Goal: Information Seeking & Learning: Learn about a topic

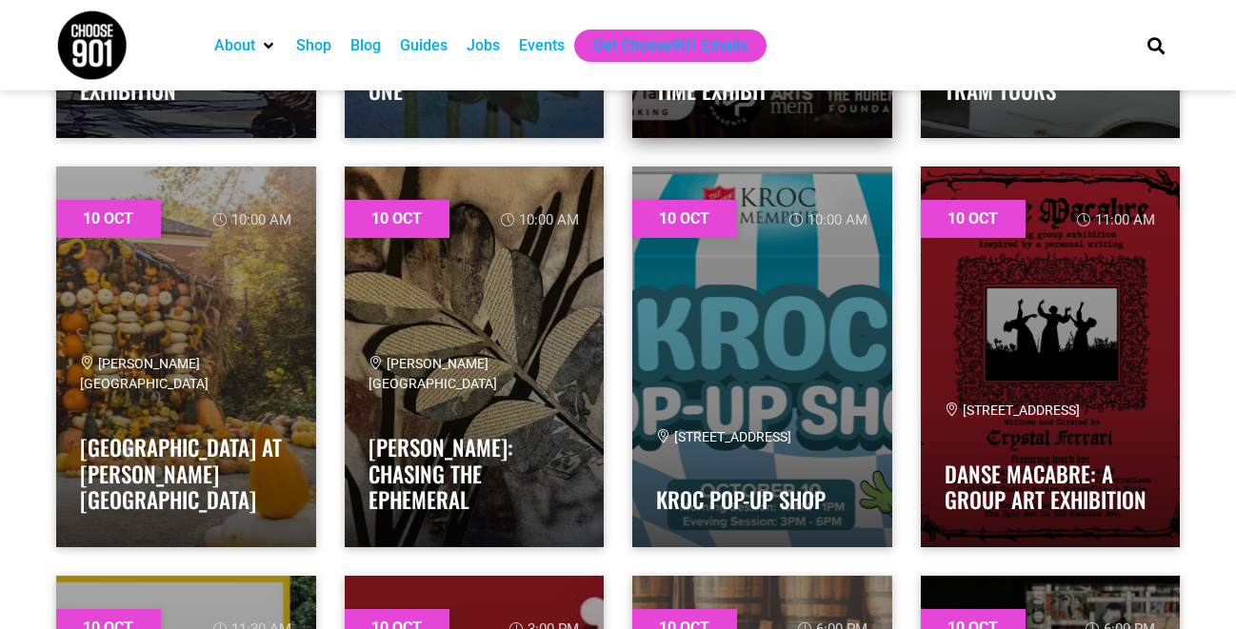
scroll to position [7163, 0]
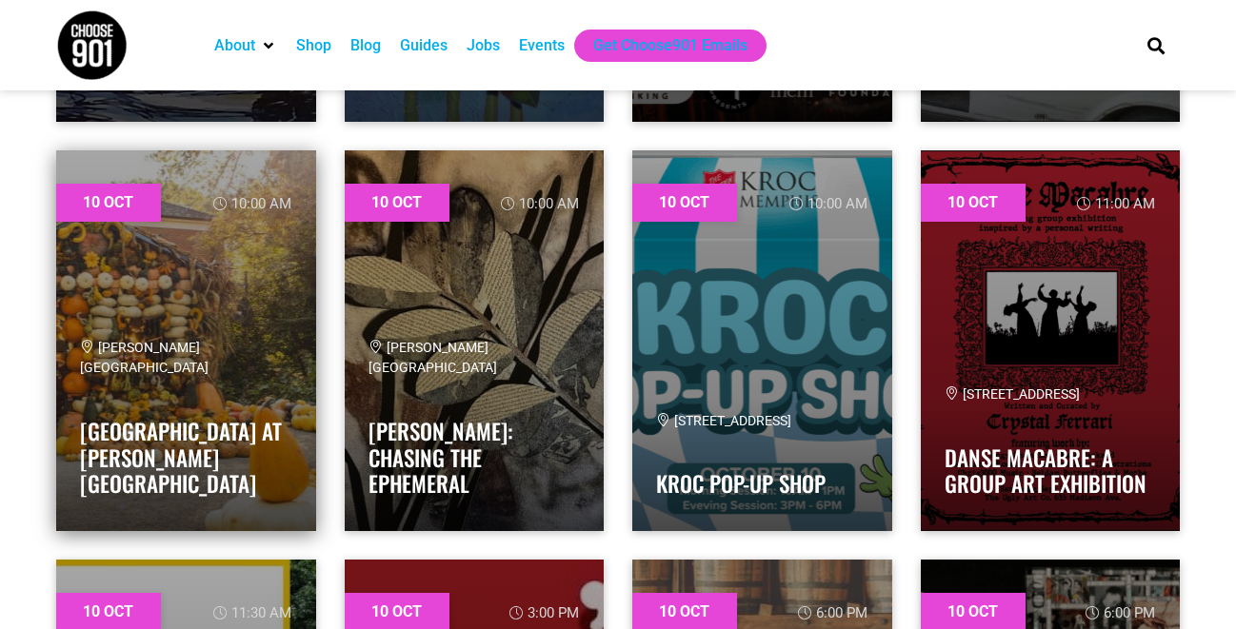
click at [225, 290] on link at bounding box center [186, 340] width 260 height 381
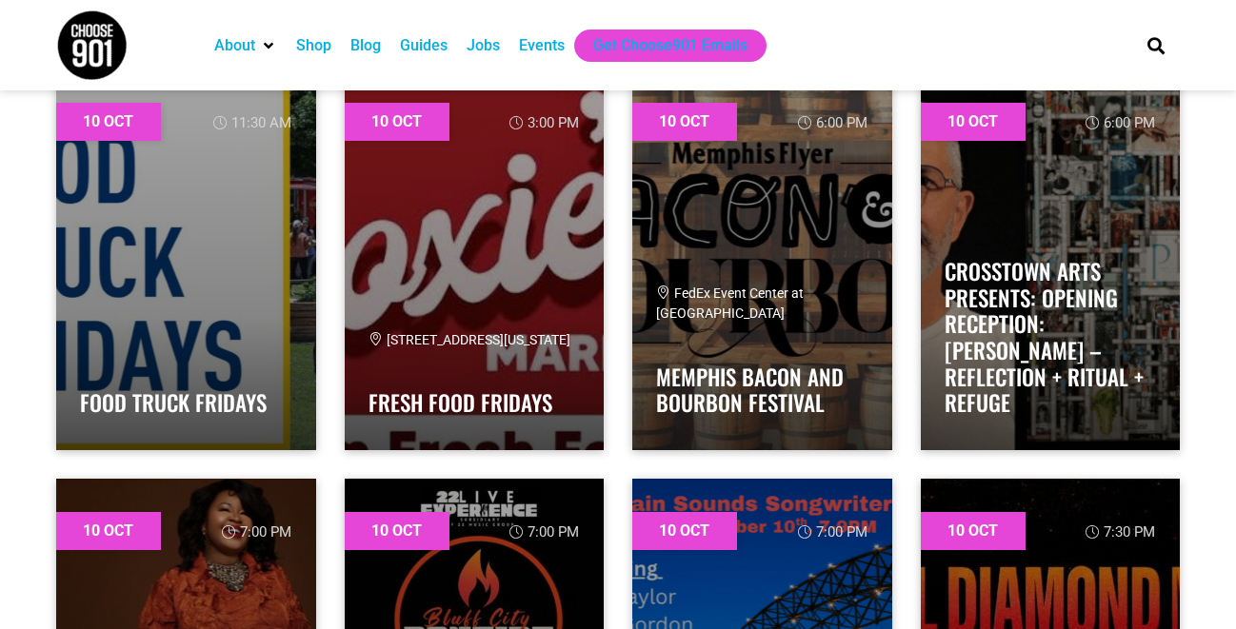
scroll to position [7639, 0]
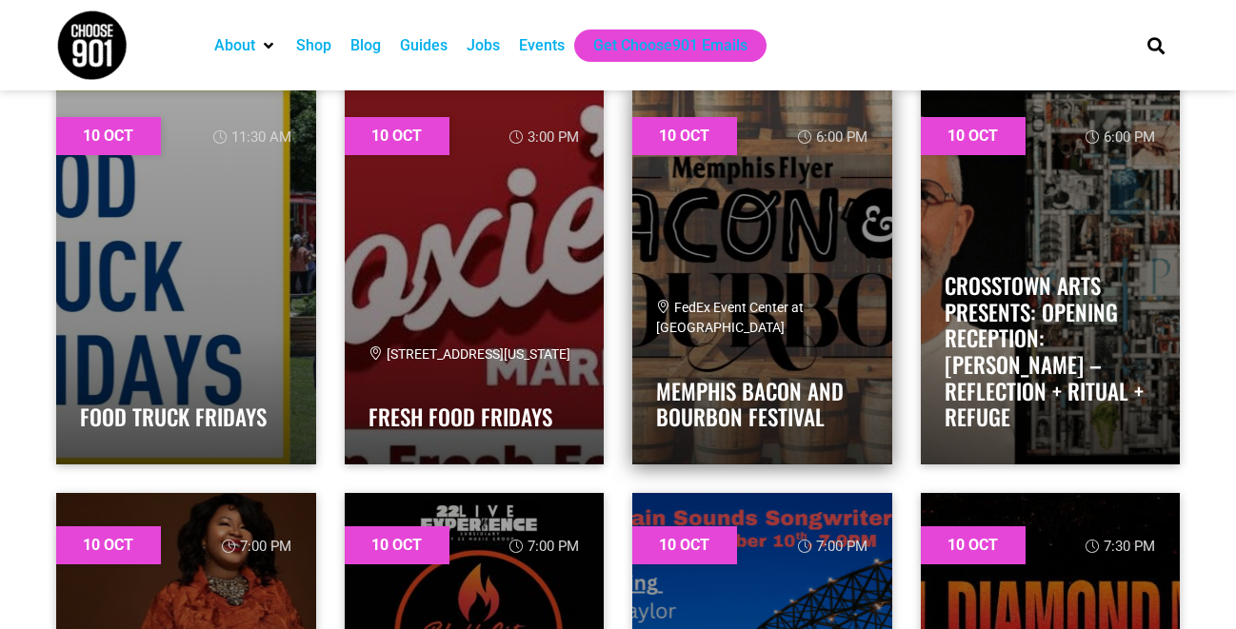
click at [795, 249] on link at bounding box center [762, 274] width 260 height 381
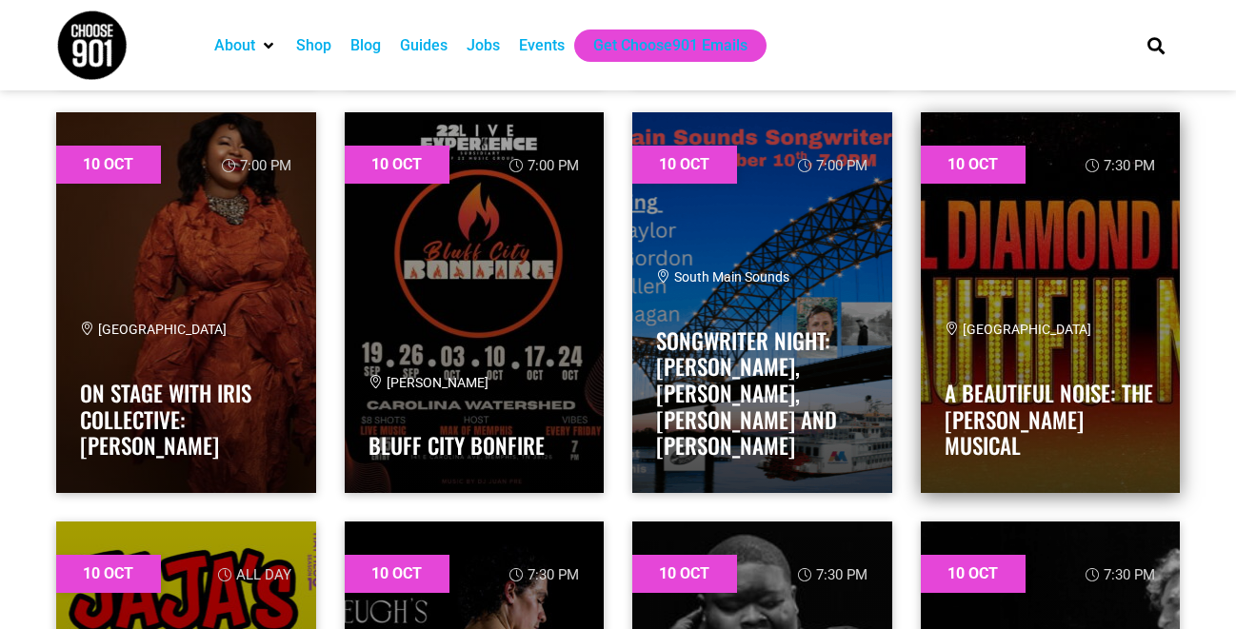
scroll to position [8015, 0]
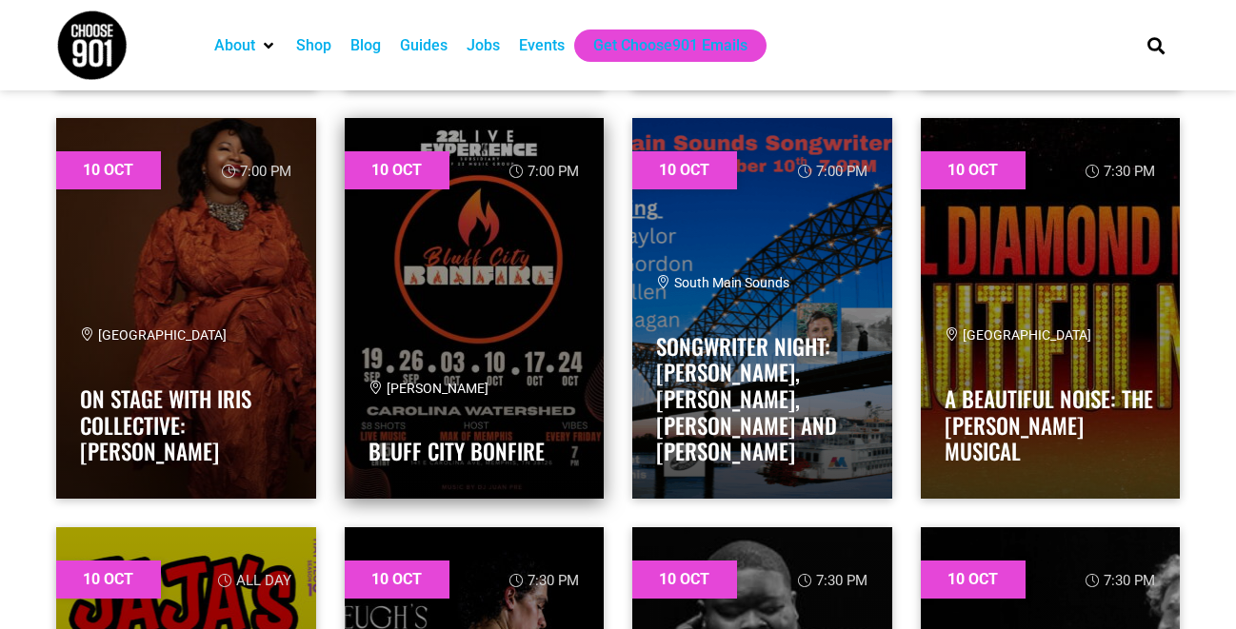
click at [501, 296] on link at bounding box center [475, 308] width 260 height 381
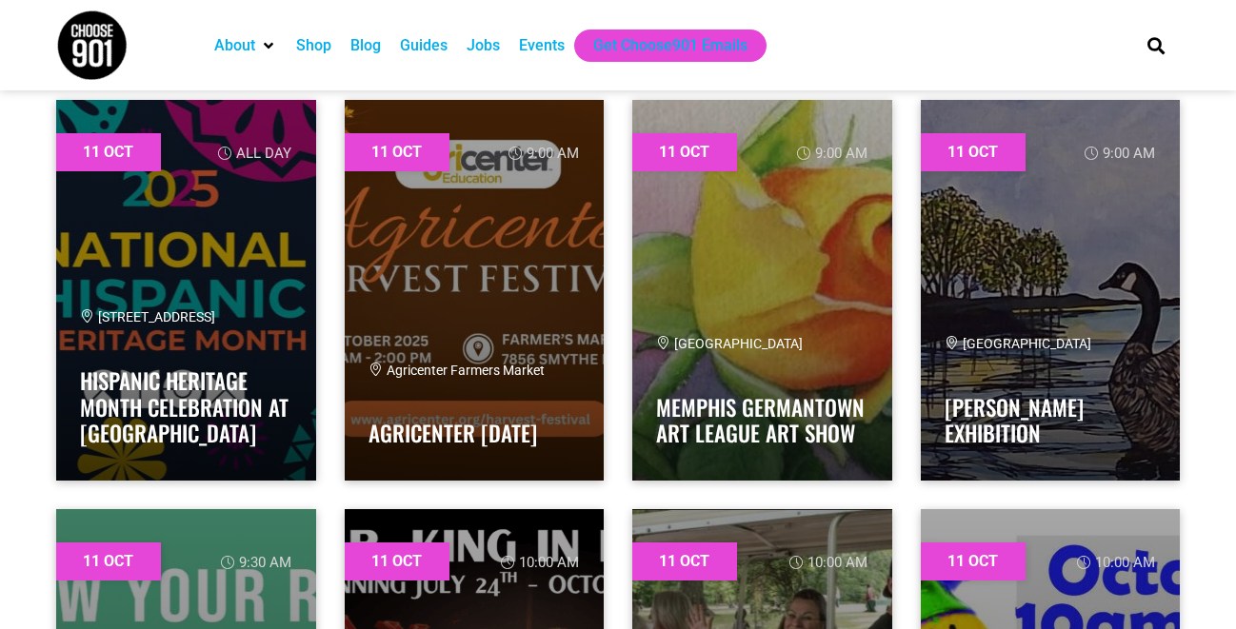
scroll to position [9669, 0]
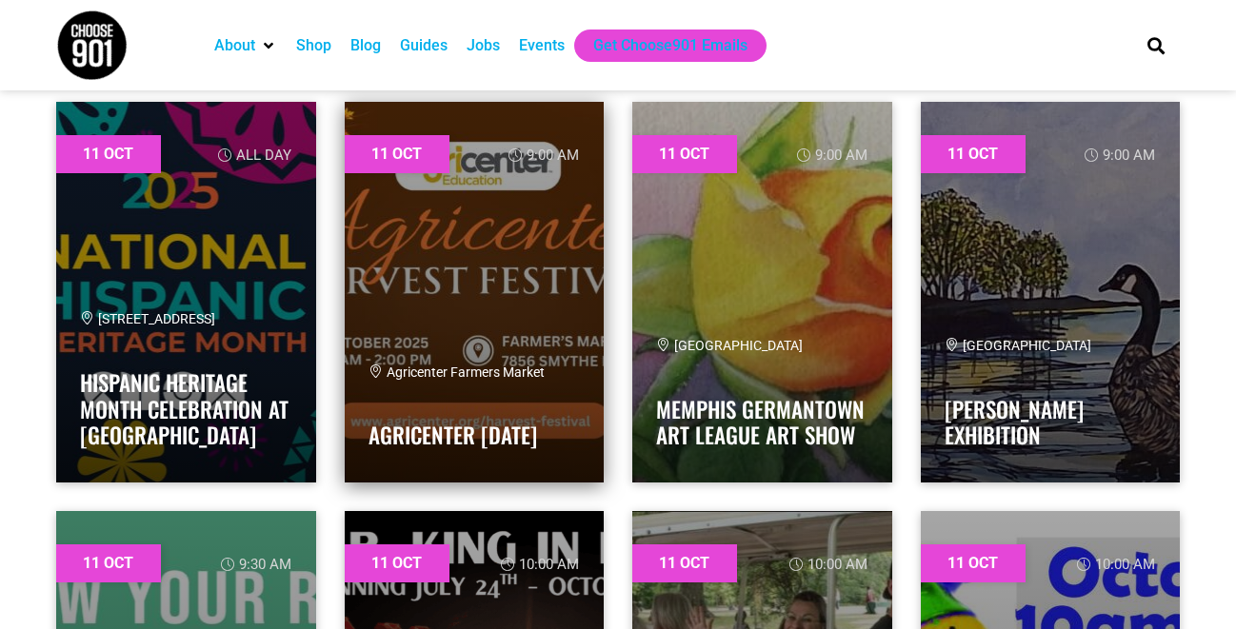
click at [488, 269] on link at bounding box center [475, 292] width 260 height 381
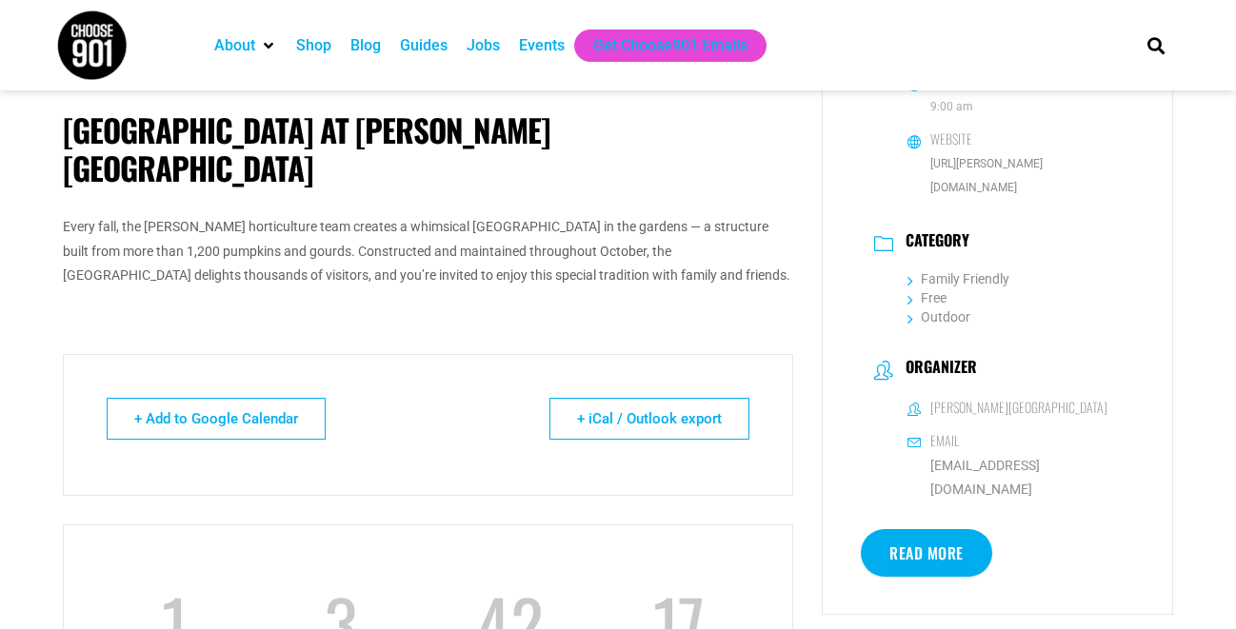
scroll to position [501, 0]
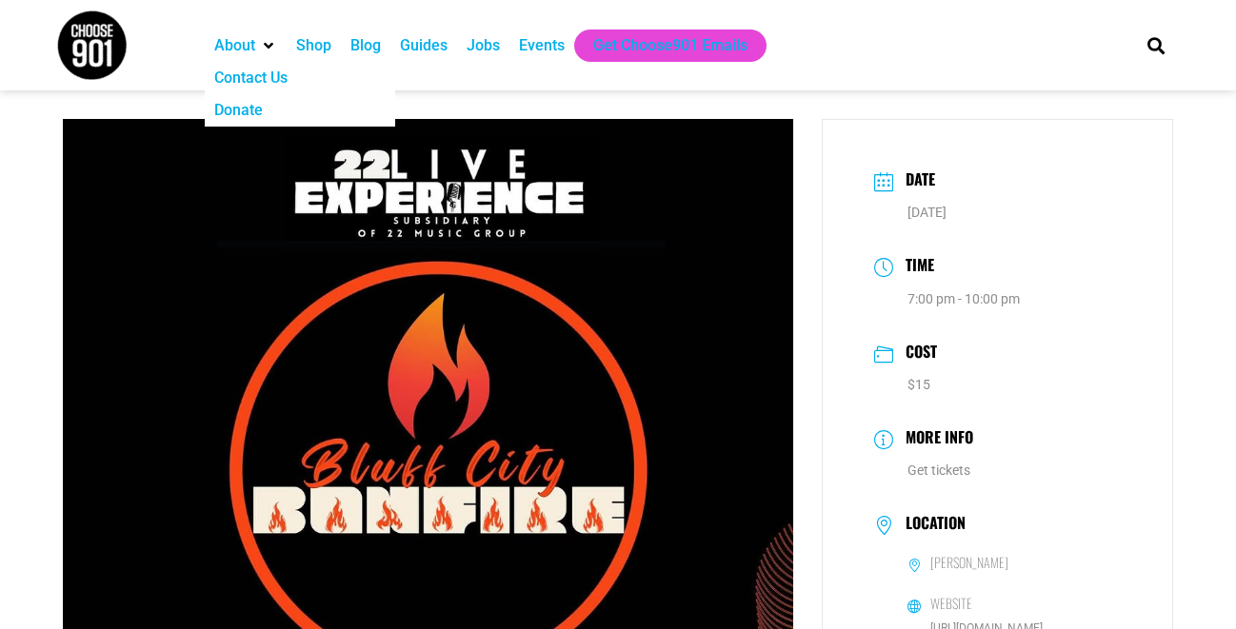
click at [188, 53] on div at bounding box center [121, 45] width 149 height 90
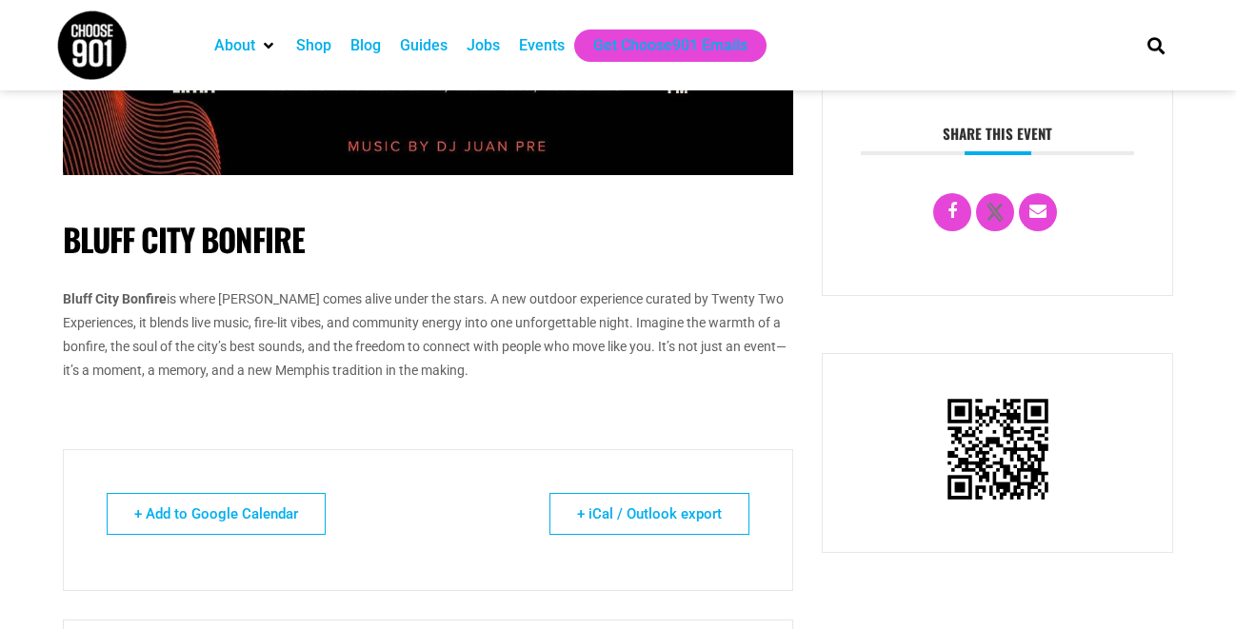
scroll to position [895, 0]
